Goal: Task Accomplishment & Management: Use online tool/utility

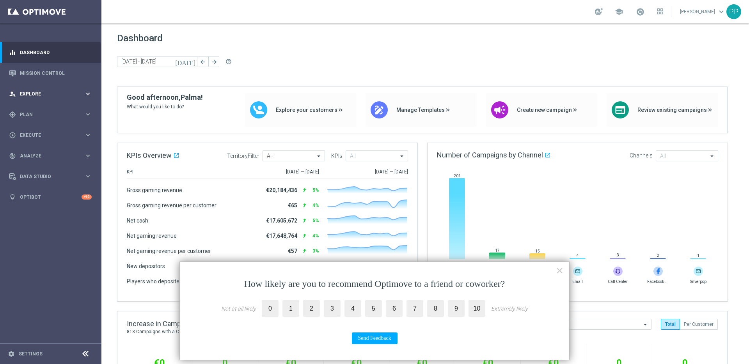
click at [49, 92] on span "Explore" at bounding box center [52, 94] width 64 height 5
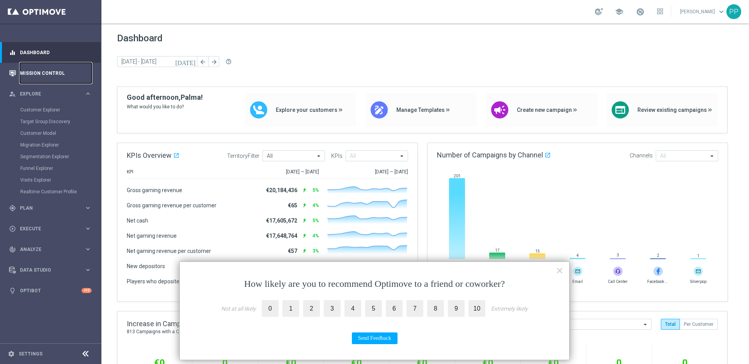
click at [30, 71] on link "Mission Control" at bounding box center [56, 73] width 72 height 21
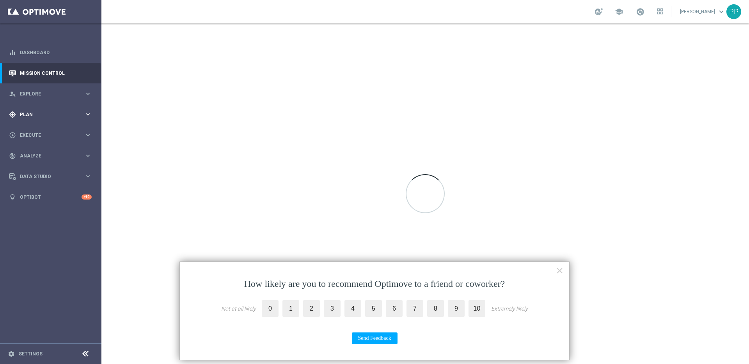
click at [32, 112] on span "Plan" at bounding box center [52, 114] width 64 height 5
click at [32, 129] on link "Target Groups" at bounding box center [50, 131] width 61 height 6
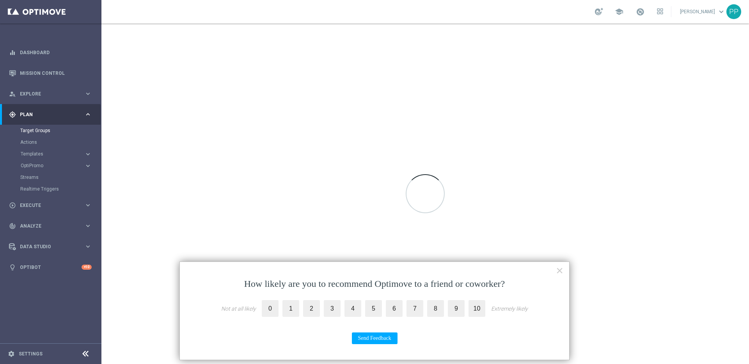
click at [29, 157] on button "Templates keyboard_arrow_right" at bounding box center [56, 154] width 72 height 6
click at [32, 166] on link "Optimail" at bounding box center [52, 166] width 57 height 6
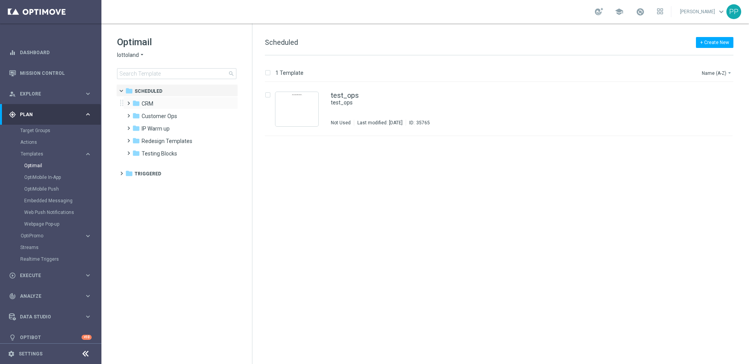
click at [129, 101] on span at bounding box center [127, 99] width 4 height 3
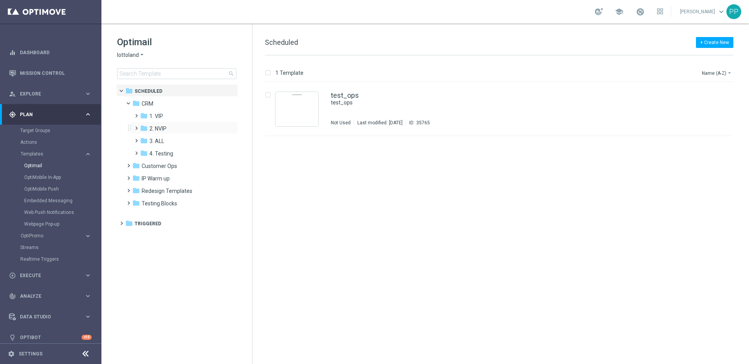
click at [137, 126] on span at bounding box center [135, 124] width 4 height 3
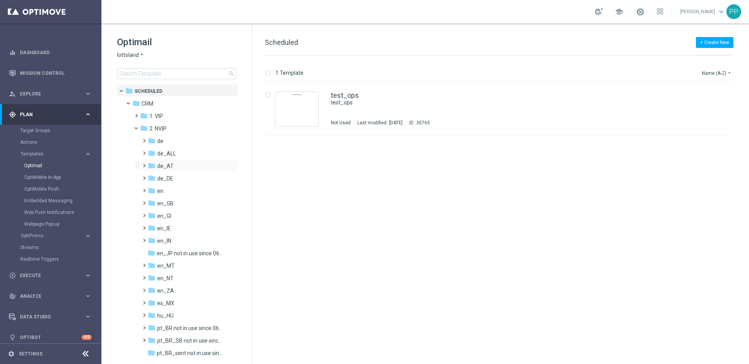
click at [144, 164] on span at bounding box center [143, 162] width 4 height 3
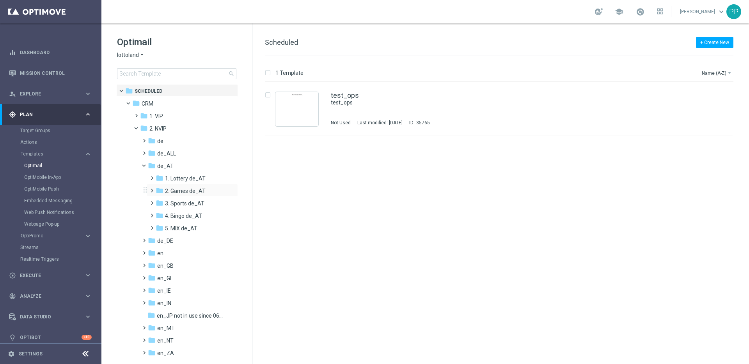
click at [152, 189] on span at bounding box center [151, 187] width 4 height 3
click at [160, 214] on span at bounding box center [158, 212] width 4 height 3
click at [180, 214] on span "TAC GM de_AT" at bounding box center [191, 216] width 37 height 7
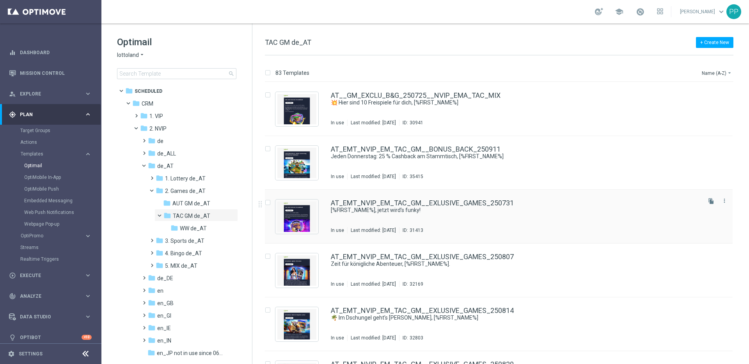
click at [268, 202] on input "Press SPACE to select this row." at bounding box center [267, 203] width 5 height 5
checkbox input "true"
click at [613, 72] on p "Duplicate" at bounding box center [611, 73] width 21 height 6
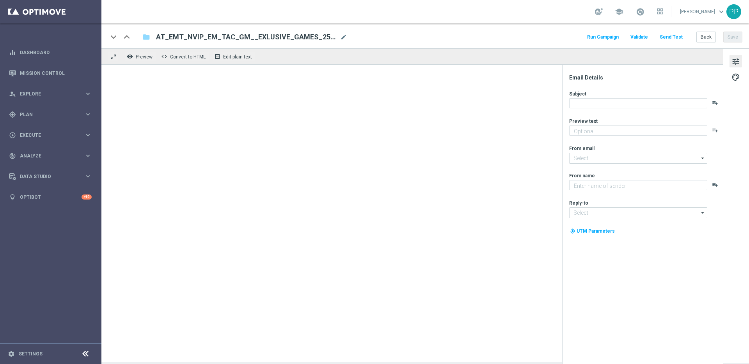
type textarea "Neu und exklusiv im Lottoland"
type input "[EMAIL_ADDRESS][DOMAIN_NAME]"
type textarea "Lottoland"
type input "[EMAIL_ADDRESS][DOMAIN_NAME]"
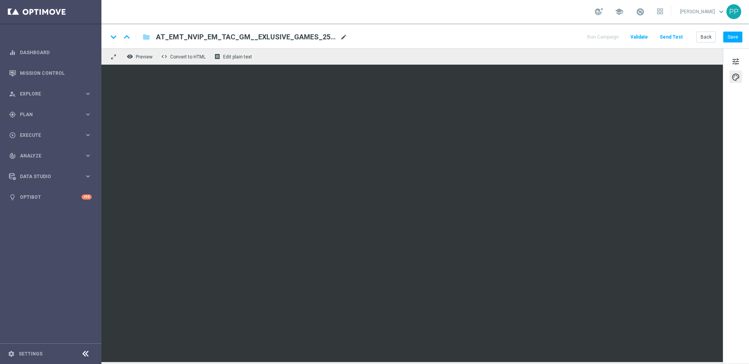
click at [345, 35] on span "mode_edit" at bounding box center [343, 37] width 7 height 7
drag, startPoint x: 321, startPoint y: 36, endPoint x: 156, endPoint y: 34, distance: 164.7
click at [156, 34] on input "AT_EMT_NVIP_EM_TAC_GM__EXLUSIVE_GAMES_250731(1)" at bounding box center [253, 37] width 194 height 10
paste input "_15KAUTUMNRACE_250929__NVIP_EMA_TAC_MIX"
type input "AT__15KAUTUMNRACE_250929__NVIP_EMA_TAC_MIX"
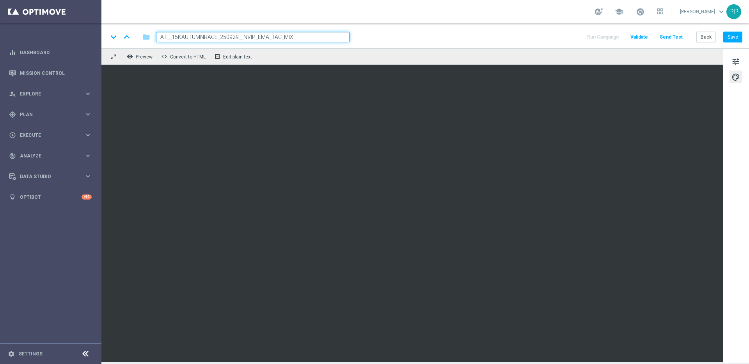
click at [433, 34] on div "keyboard_arrow_down keyboard_arrow_up folder AT__15KAUTUMNRACE_250929__NVIP_EMA…" at bounding box center [425, 37] width 635 height 10
click at [507, 31] on div "keyboard_arrow_down keyboard_arrow_up folder AT__15KAUTUMNRACE_250929__NVIP_EMA…" at bounding box center [425, 35] width 648 height 25
click at [735, 37] on button "Save" at bounding box center [732, 37] width 19 height 11
click at [731, 40] on button "Save" at bounding box center [732, 37] width 19 height 11
click at [735, 63] on span "tune" at bounding box center [736, 62] width 9 height 10
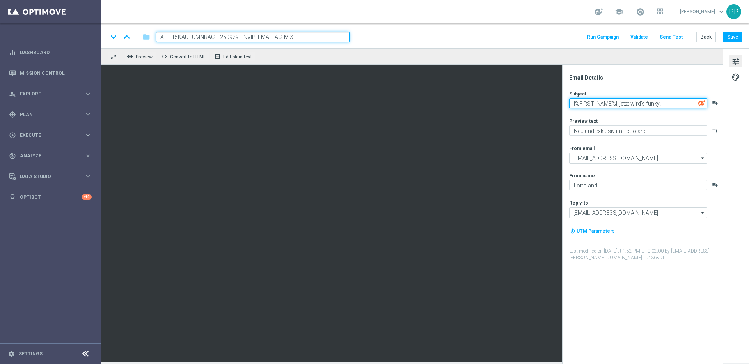
drag, startPoint x: 573, startPoint y: 102, endPoint x: 661, endPoint y: 121, distance: 89.8
click at [661, 121] on div "Subject [%FIRST_NAME%], jetzt wird’s funky! playlist_add Preview text Neu und e…" at bounding box center [645, 176] width 153 height 171
paste textarea "Wie [PERSON_NAME] mit 1.500 € Hauptgewinn, [%FIRST_NAME%]?"
drag, startPoint x: 641, startPoint y: 106, endPoint x: 569, endPoint y: 99, distance: 72.6
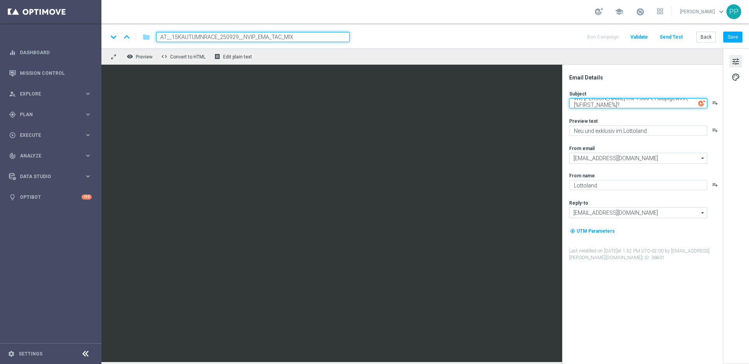
click at [569, 99] on textarea "Wie [PERSON_NAME] mit 1.500 € Hauptgewinn, [%FIRST_NAME%]?" at bounding box center [638, 103] width 138 height 10
type textarea "Wie [PERSON_NAME] mit 1.500 € Hauptgewinn, [%FIRST_NAME%]?"
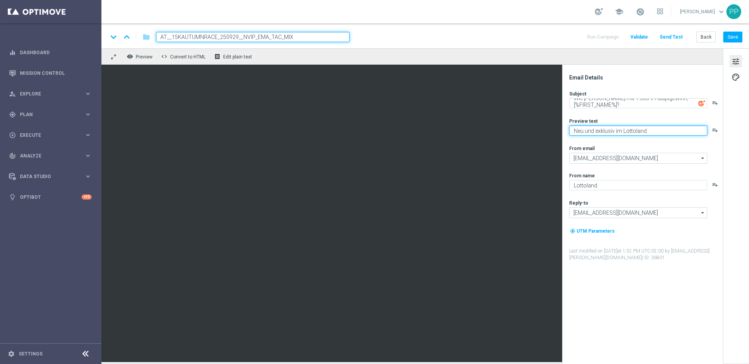
drag, startPoint x: 572, startPoint y: 130, endPoint x: 646, endPoint y: 137, distance: 74.5
click at [646, 137] on div "Subject Wie [PERSON_NAME] mit 1.500 € Hauptgewinn, [%FIRST_NAME%]? playlist_add…" at bounding box center [645, 176] width 153 height 171
paste textarea "Bestenlisten-Turnier mit 15.000 € Gesamtgewinn."
drag, startPoint x: 696, startPoint y: 130, endPoint x: 570, endPoint y: 131, distance: 126.4
click at [570, 131] on textarea "Bestenlisten-Turnier mit 15.000 € Gesamtgewinn." at bounding box center [638, 131] width 138 height 10
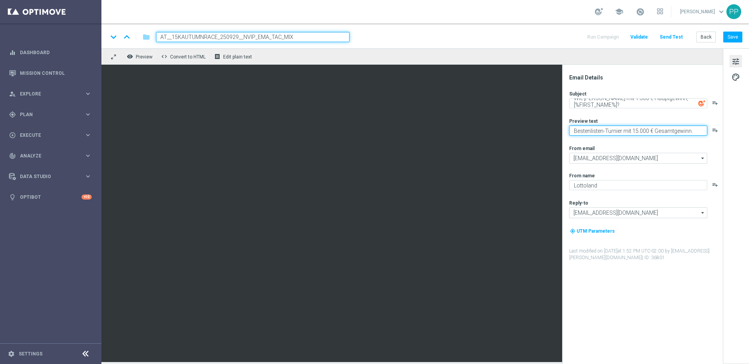
type textarea "Bestenlisten-Turnier mit 15.000 € Gesamtgewinn."
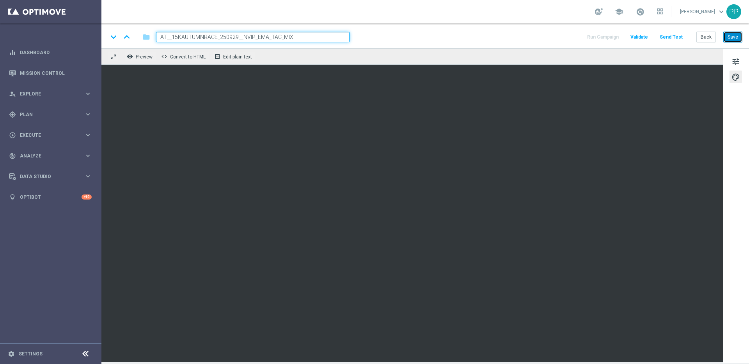
click at [732, 40] on button "Save" at bounding box center [732, 37] width 19 height 11
click at [732, 39] on button "Save" at bounding box center [732, 37] width 19 height 11
click at [735, 38] on button "Save" at bounding box center [732, 37] width 19 height 11
click at [732, 38] on button "Save" at bounding box center [732, 37] width 19 height 11
click at [668, 37] on button "Send Test" at bounding box center [671, 37] width 25 height 11
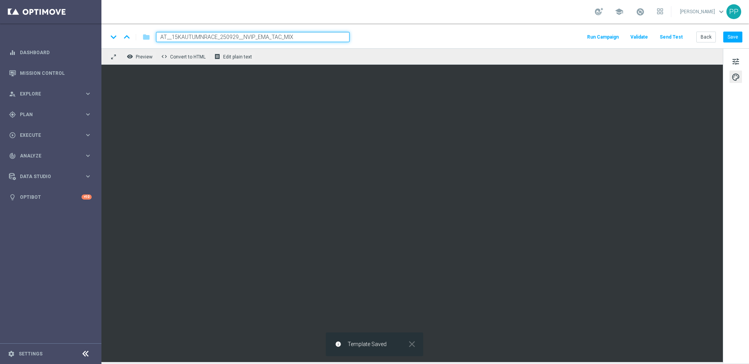
click at [668, 36] on button "Send Test" at bounding box center [671, 37] width 25 height 11
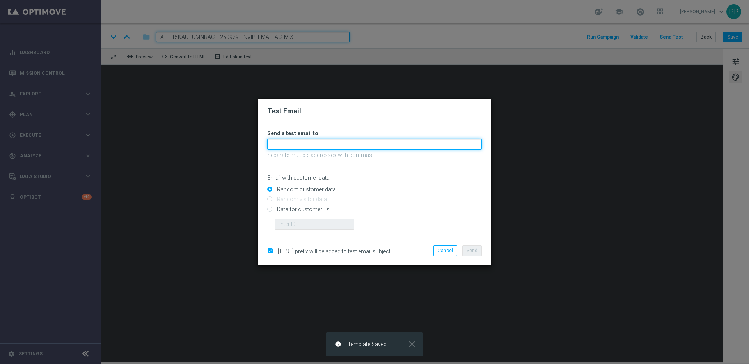
click at [314, 143] on input "text" at bounding box center [374, 144] width 215 height 11
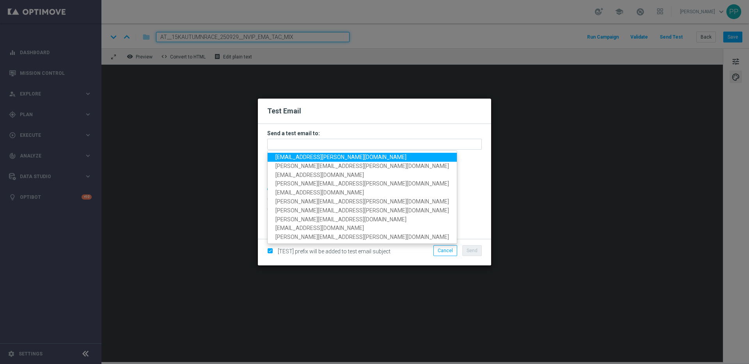
click at [302, 155] on span "[EMAIL_ADDRESS][PERSON_NAME][DOMAIN_NAME]" at bounding box center [340, 157] width 131 height 6
type input "[EMAIL_ADDRESS][PERSON_NAME][DOMAIN_NAME]"
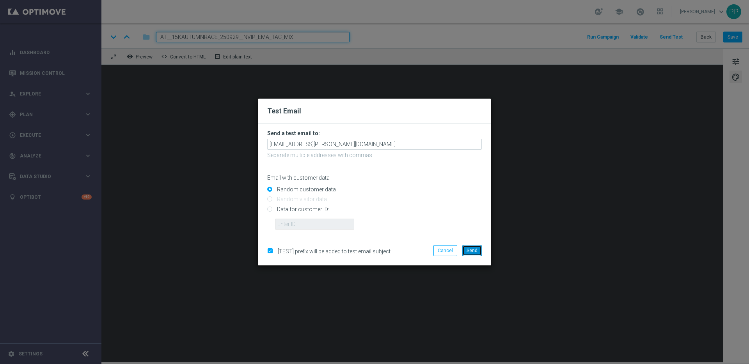
click at [469, 251] on span "Send" at bounding box center [472, 250] width 11 height 5
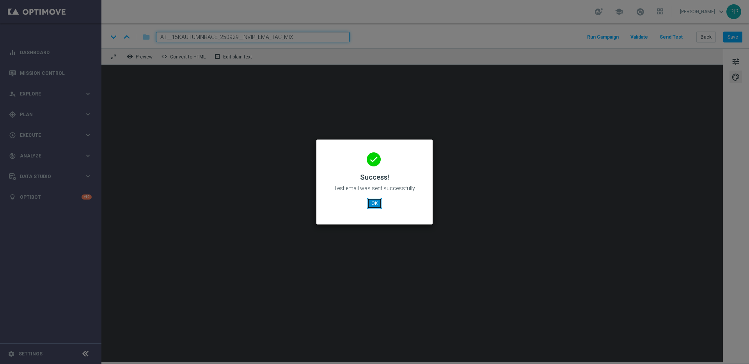
click at [371, 202] on button "OK" at bounding box center [374, 203] width 15 height 11
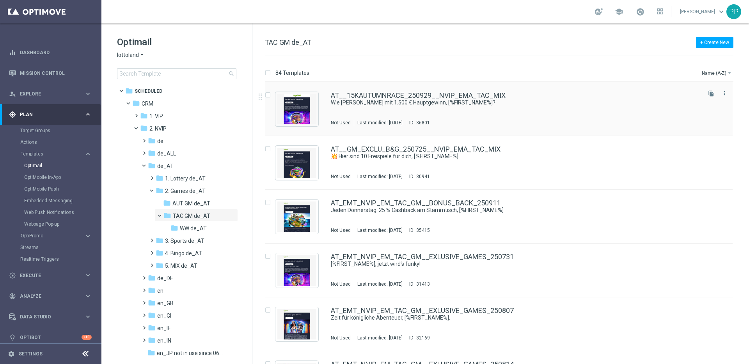
click at [267, 96] on input "Press SPACE to select this row." at bounding box center [267, 96] width 5 height 5
checkbox input "true"
click at [688, 71] on p "Copy to" at bounding box center [687, 73] width 17 height 6
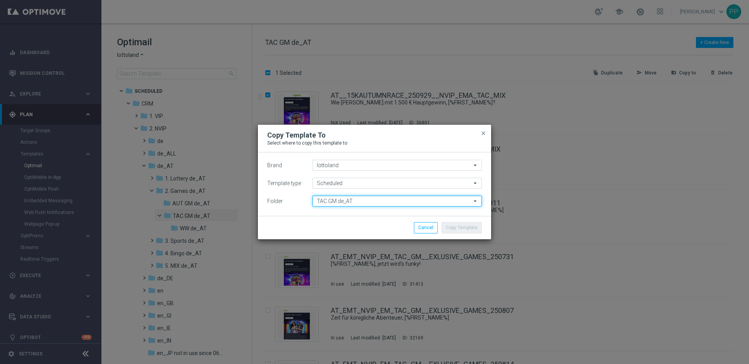
click at [332, 199] on input "TAC GM de_AT" at bounding box center [397, 201] width 169 height 11
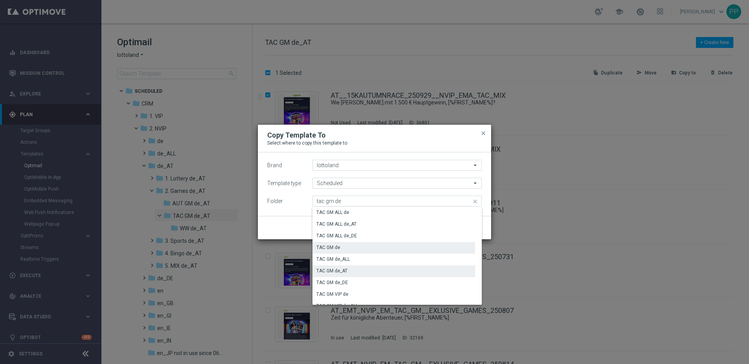
click at [331, 243] on div "TAC GM de" at bounding box center [394, 247] width 163 height 11
type input "TAC GM de"
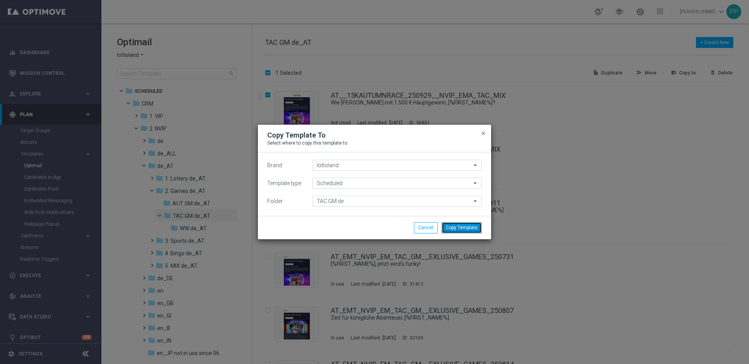
click at [474, 226] on button "Copy Template" at bounding box center [462, 227] width 40 height 11
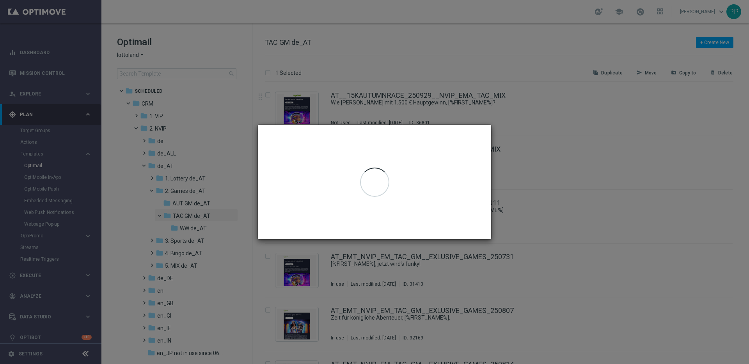
checkbox input "false"
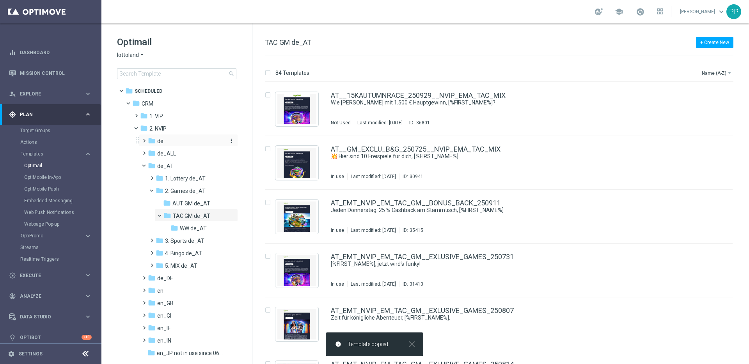
click at [160, 142] on span "de" at bounding box center [160, 141] width 6 height 7
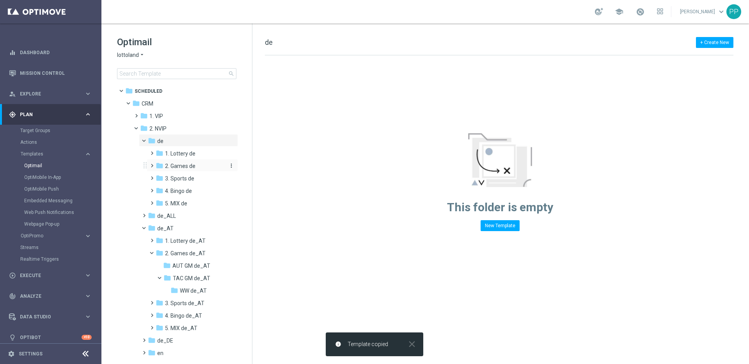
click at [169, 168] on span "2. Games de" at bounding box center [180, 166] width 30 height 7
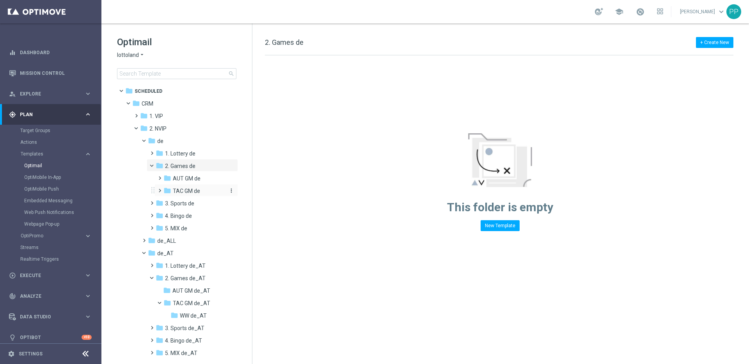
click at [176, 188] on span "TAC GM de" at bounding box center [186, 191] width 27 height 7
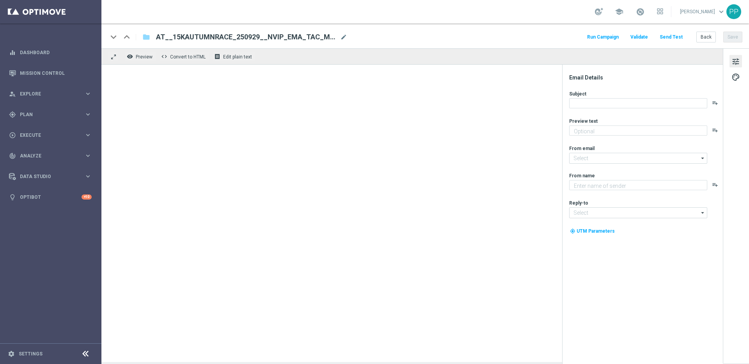
type textarea "Bestenlisten-Turnier mit 15.000 € Gesamtgewinn."
type input "mail@crm.lottoland.com"
type textarea "Lottoland"
type input "service@lottoland.com"
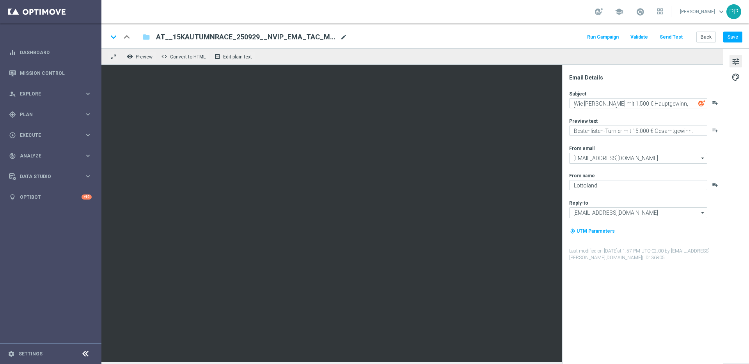
click at [343, 35] on span "mode_edit" at bounding box center [343, 37] width 7 height 7
drag, startPoint x: 321, startPoint y: 36, endPoint x: 184, endPoint y: 43, distance: 137.2
click at [183, 43] on div "keyboard_arrow_down keyboard_arrow_up folder AT__15KAUTUMNRACE_250929__NVIP_EMA…" at bounding box center [425, 35] width 648 height 25
drag, startPoint x: 309, startPoint y: 37, endPoint x: 197, endPoint y: 41, distance: 112.4
click at [197, 41] on div "AT__15KAUTUMNRACE_250929__NVIP_EMA_TAC_MIX(1) AT__15KAUTUMNRACE_250929__NVIP_EM…" at bounding box center [248, 37] width 197 height 10
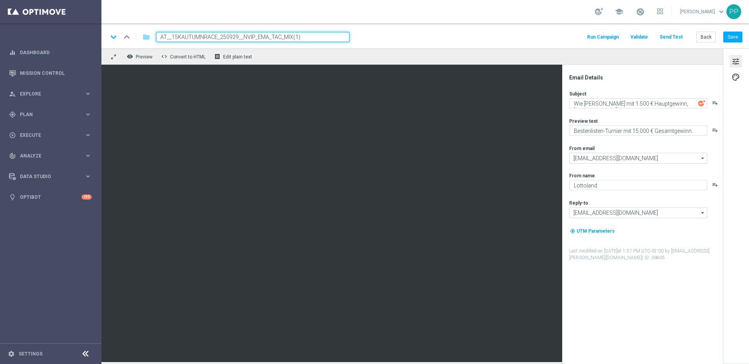
drag, startPoint x: 307, startPoint y: 37, endPoint x: 161, endPoint y: 34, distance: 146.0
click at [161, 34] on input "AT__15KAUTUMNRACE_250929__NVIP_EMA_TAC_MIX(1)" at bounding box center [253, 37] width 194 height 10
paste input "DE_INT__15KAUTUMNRACE_250929__NVIP_EMA_TAC_MIX"
type input "DE_INT__15KAUTUMNRACE_250929__NVIP_EMA_TAC_MIX"
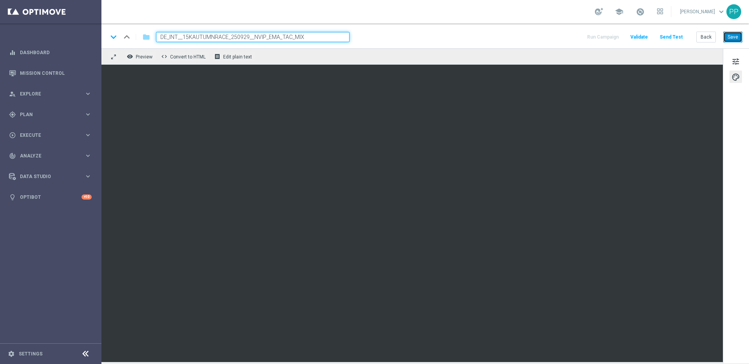
click at [733, 38] on button "Save" at bounding box center [732, 37] width 19 height 11
click at [734, 43] on div "keyboard_arrow_down keyboard_arrow_up folder DE_INT__15KAUTUMNRACE_250929__NVIP…" at bounding box center [425, 35] width 648 height 25
click at [736, 34] on button "Save" at bounding box center [732, 37] width 19 height 11
click at [733, 65] on span "tune" at bounding box center [736, 62] width 9 height 10
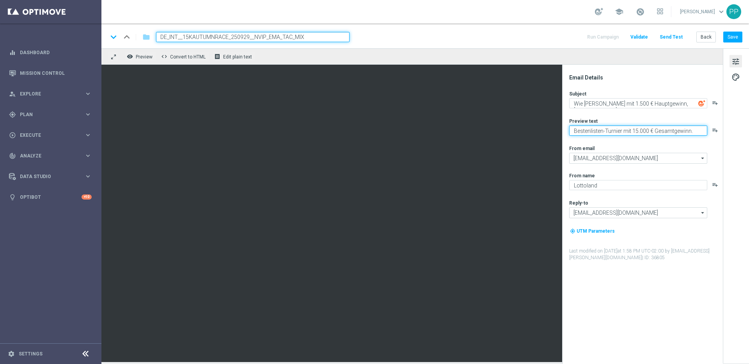
drag, startPoint x: 574, startPoint y: 131, endPoint x: 715, endPoint y: 145, distance: 141.9
click at [715, 145] on div "Subject Wie wäre es mit 1.500 € Hauptgewinn, [%FIRST_NAME%]? playlist_add Previ…" at bounding box center [645, 176] width 153 height 171
paste textarea "Herbst"
type textarea "Herbst-Turnier mit 15.000 € Gesamtgewinn."
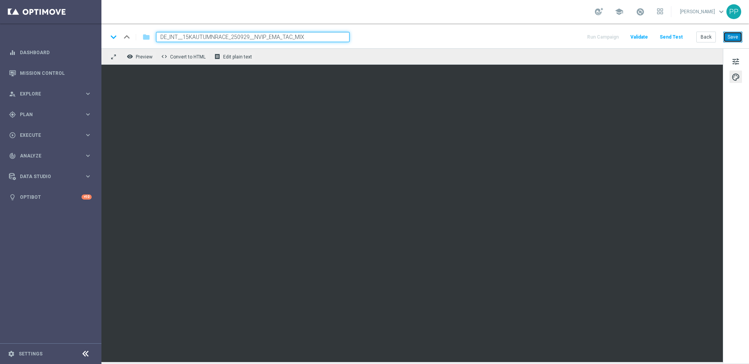
click at [726, 42] on button "Save" at bounding box center [732, 37] width 19 height 11
click at [739, 61] on span "tune" at bounding box center [736, 62] width 9 height 10
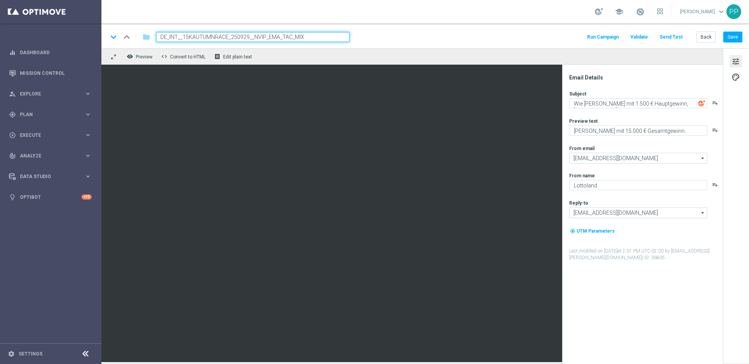
click at [672, 39] on button "Send Test" at bounding box center [671, 37] width 25 height 11
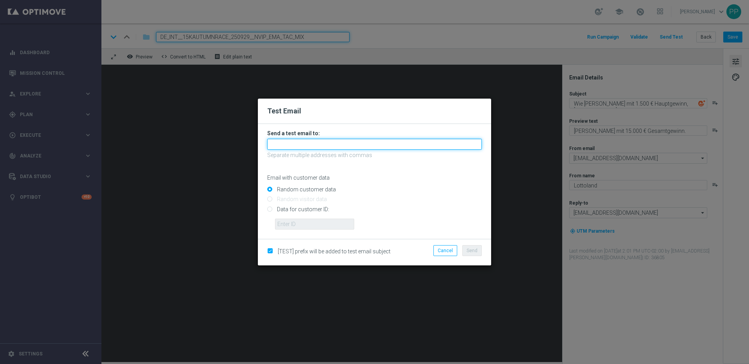
click at [317, 141] on input "text" at bounding box center [374, 144] width 215 height 11
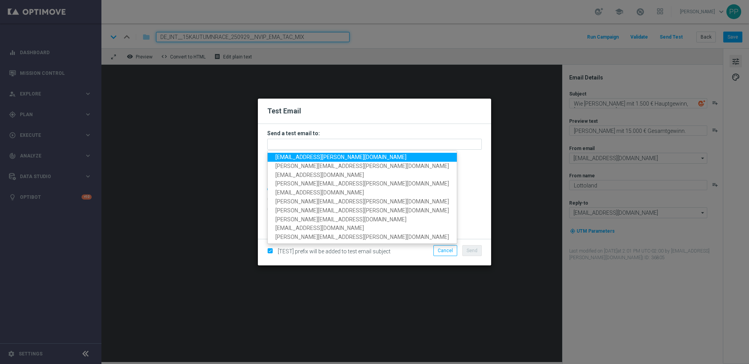
click at [296, 156] on span "[EMAIL_ADDRESS][PERSON_NAME][DOMAIN_NAME]" at bounding box center [340, 157] width 131 height 6
type input "[EMAIL_ADDRESS][PERSON_NAME][DOMAIN_NAME]"
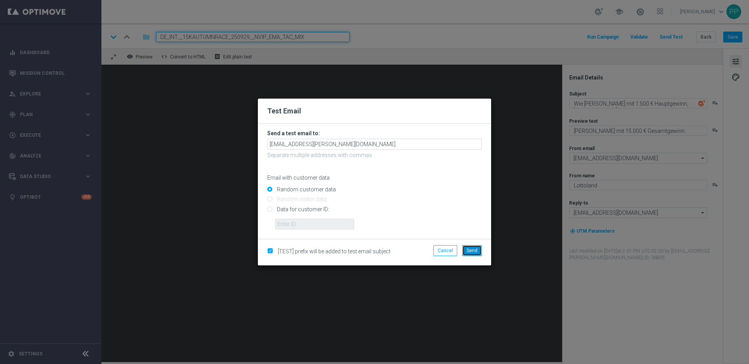
click at [471, 249] on span "Send" at bounding box center [472, 250] width 11 height 5
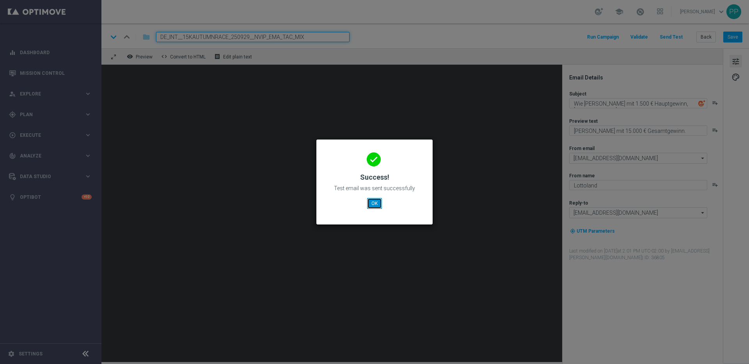
click at [371, 203] on button "OK" at bounding box center [374, 203] width 15 height 11
